Goal: Task Accomplishment & Management: Use online tool/utility

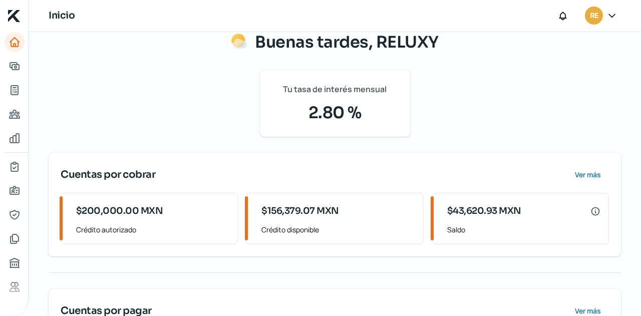
scroll to position [50, 0]
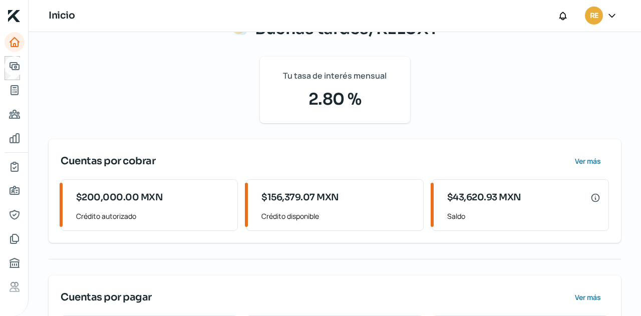
click at [10, 62] on icon "Adelantar facturas" at bounding box center [15, 66] width 12 height 12
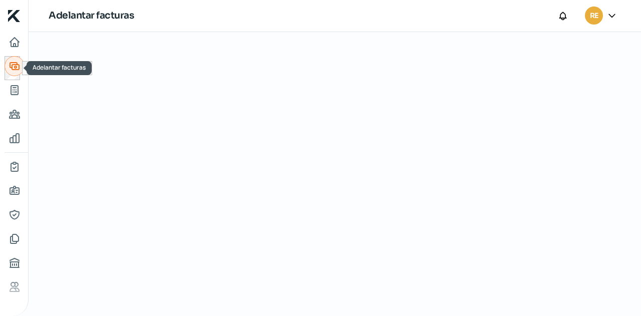
click at [11, 63] on icon "Adelantar facturas" at bounding box center [14, 66] width 9 height 7
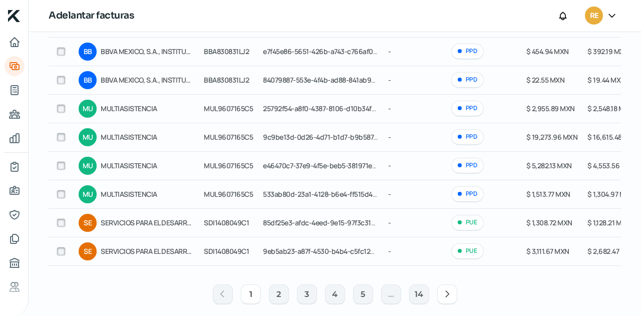
scroll to position [189, 0]
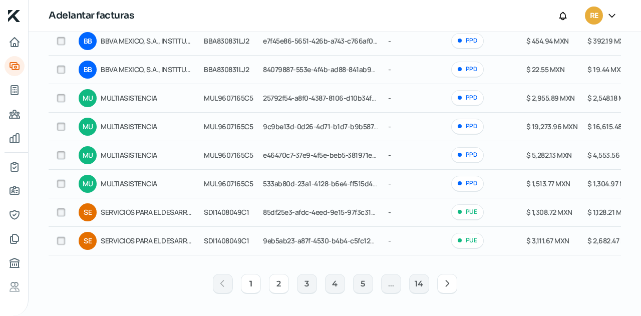
click at [269, 282] on button "2" at bounding box center [279, 284] width 20 height 20
click at [272, 284] on button "2" at bounding box center [279, 284] width 20 height 20
click at [302, 281] on button "3" at bounding box center [307, 284] width 20 height 20
click at [329, 291] on button "4" at bounding box center [335, 284] width 20 height 20
click at [335, 287] on button "4" at bounding box center [335, 284] width 20 height 20
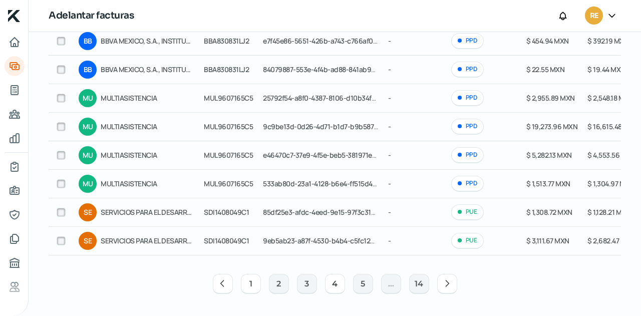
click at [252, 283] on button "1" at bounding box center [251, 284] width 20 height 20
click at [423, 290] on button "14" at bounding box center [419, 284] width 20 height 20
click at [252, 284] on button "1" at bounding box center [251, 284] width 20 height 20
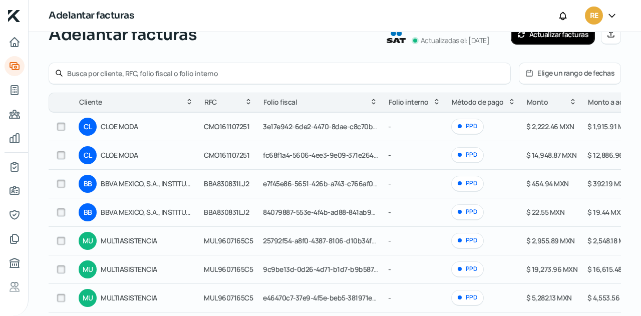
scroll to position [0, 0]
